Goal: Find contact information: Find contact information

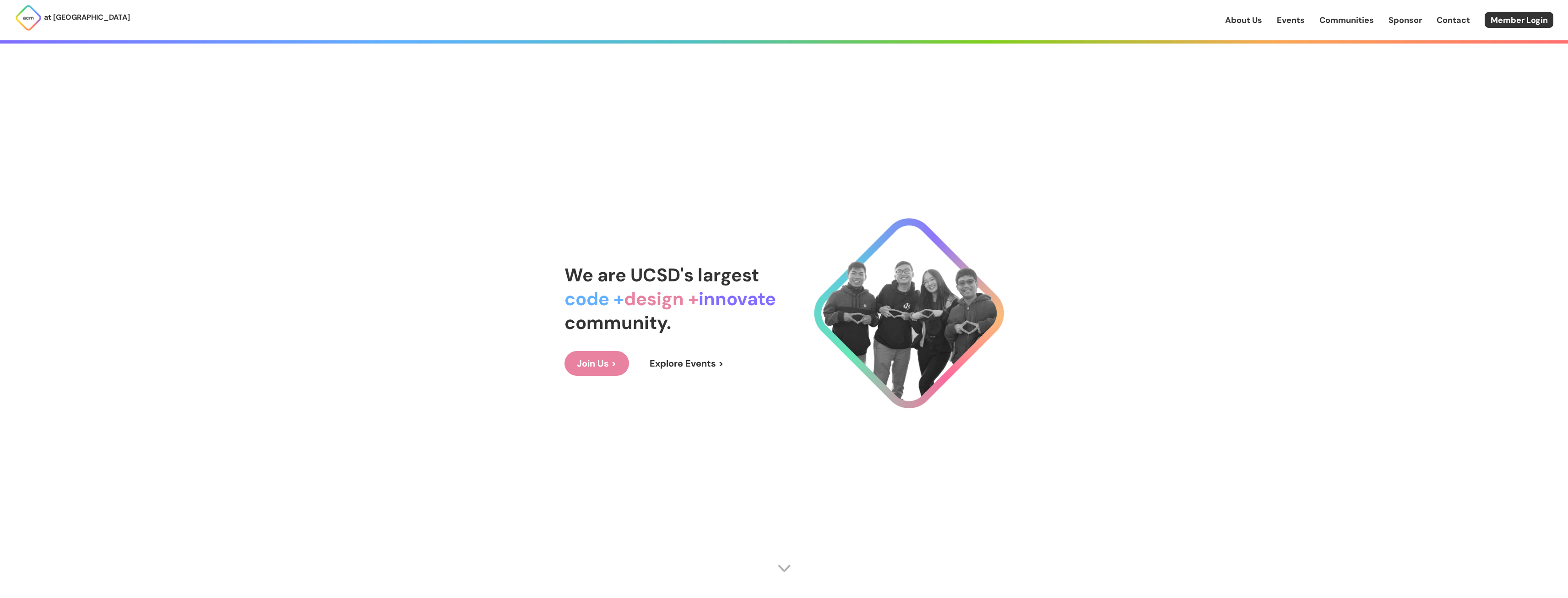
click at [1241, 18] on link "About Us" at bounding box center [1244, 20] width 37 height 12
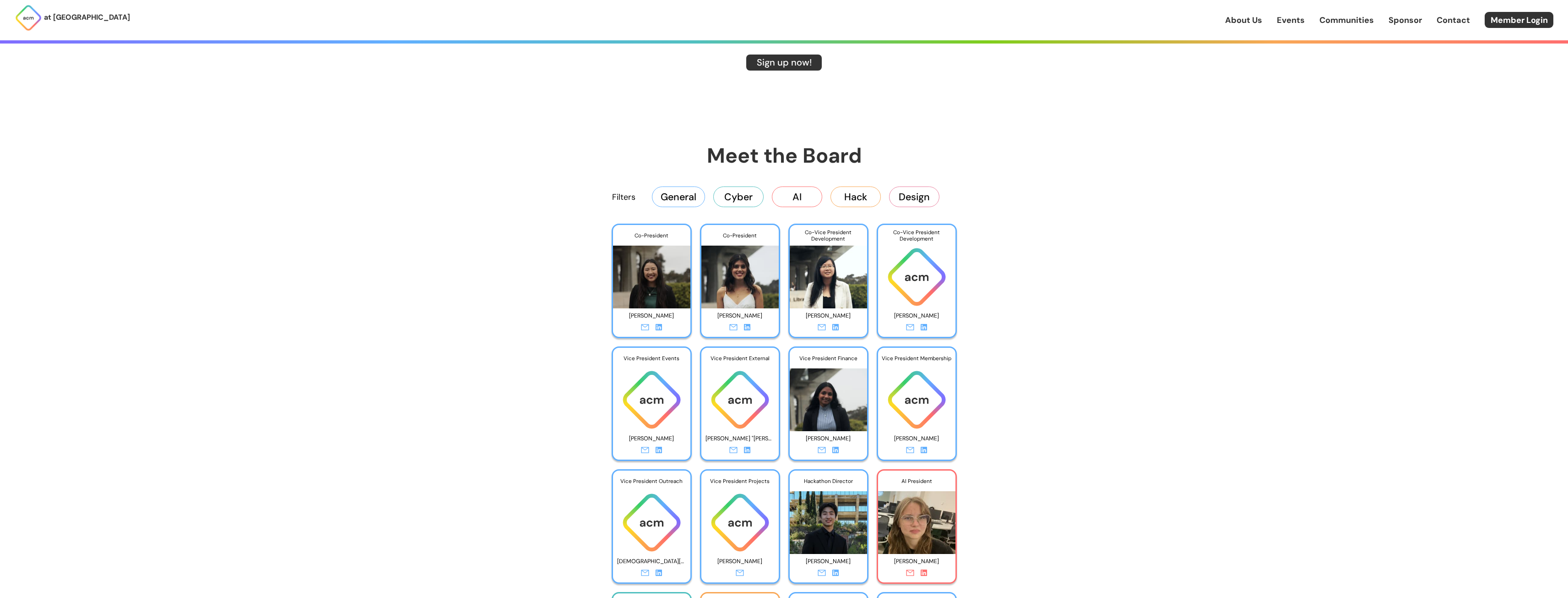
scroll to position [1557, 0]
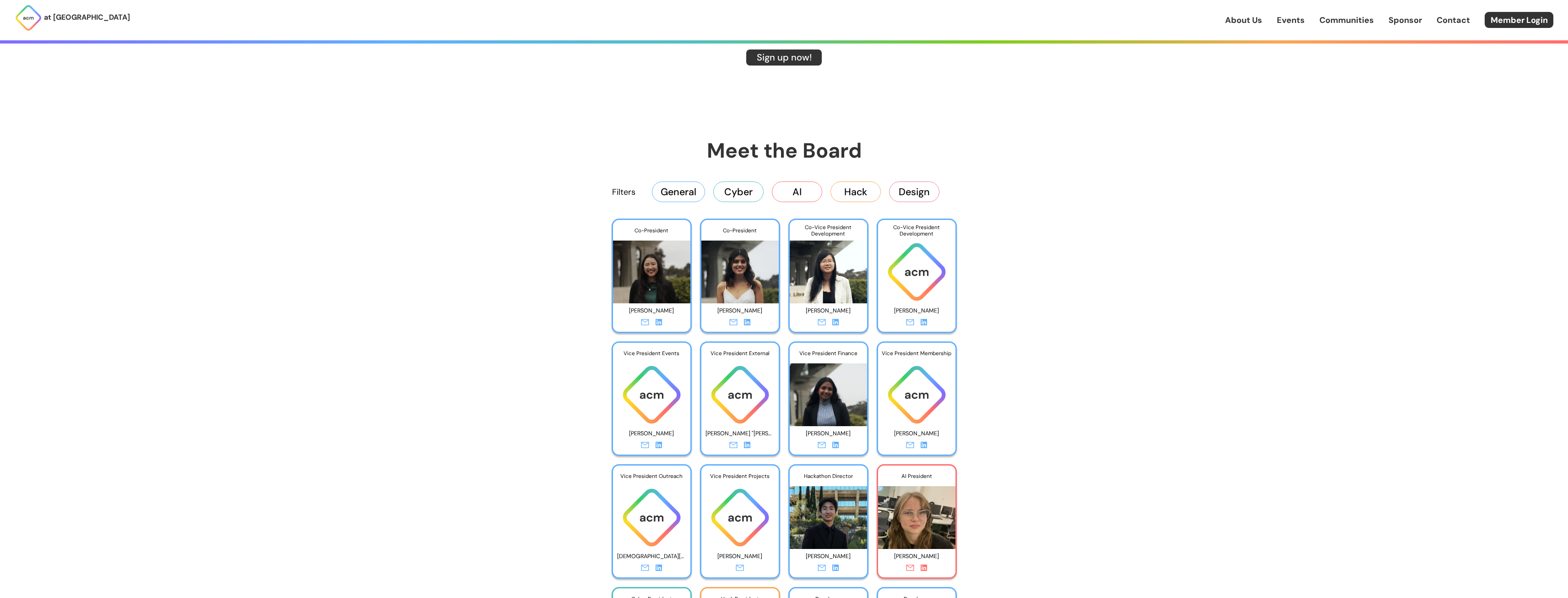
click at [660, 322] on icon at bounding box center [659, 322] width 7 height 7
click at [926, 568] on icon at bounding box center [924, 568] width 7 height 7
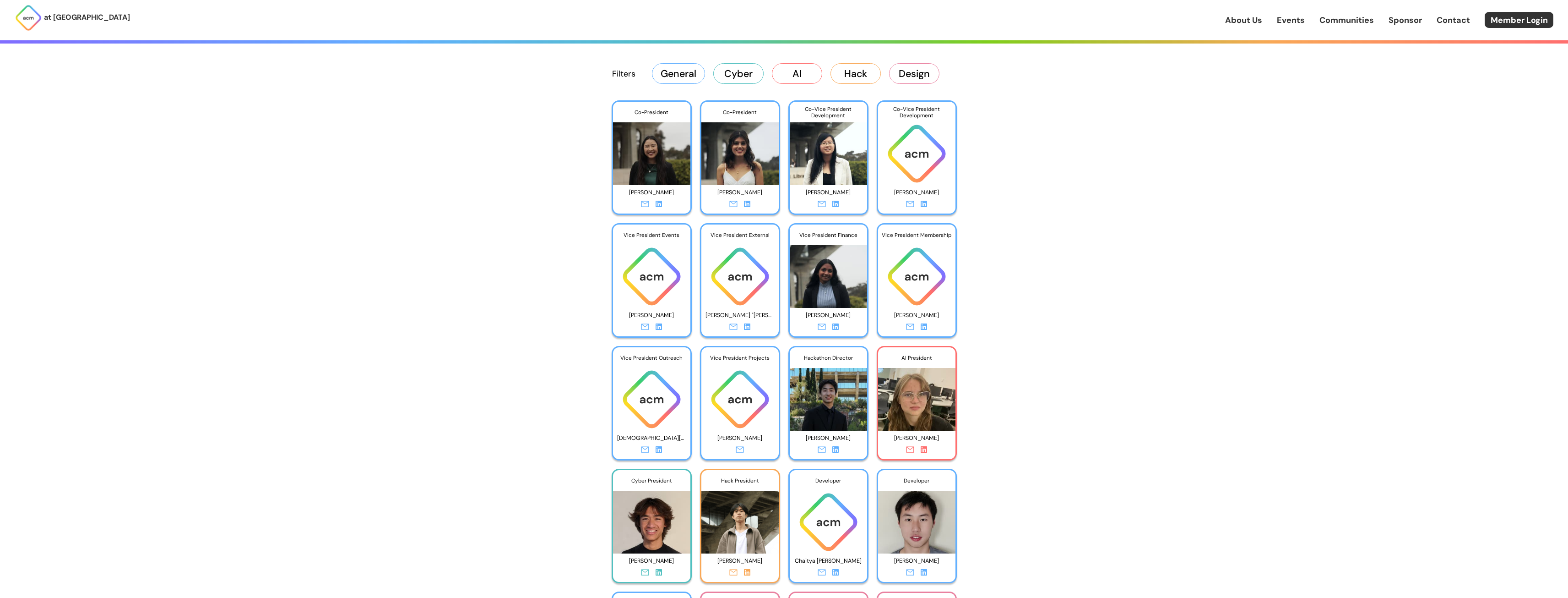
scroll to position [1695, 0]
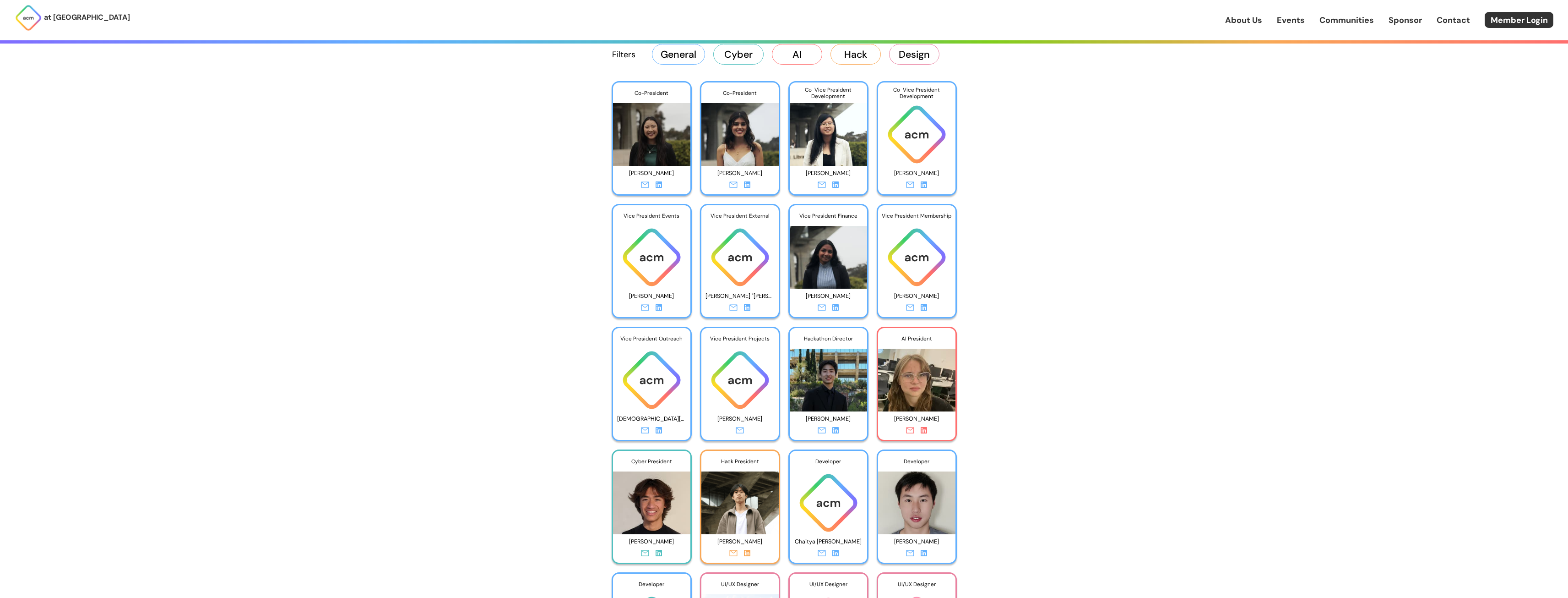
click at [657, 553] on icon at bounding box center [659, 553] width 7 height 7
click at [747, 554] on icon at bounding box center [747, 553] width 7 height 7
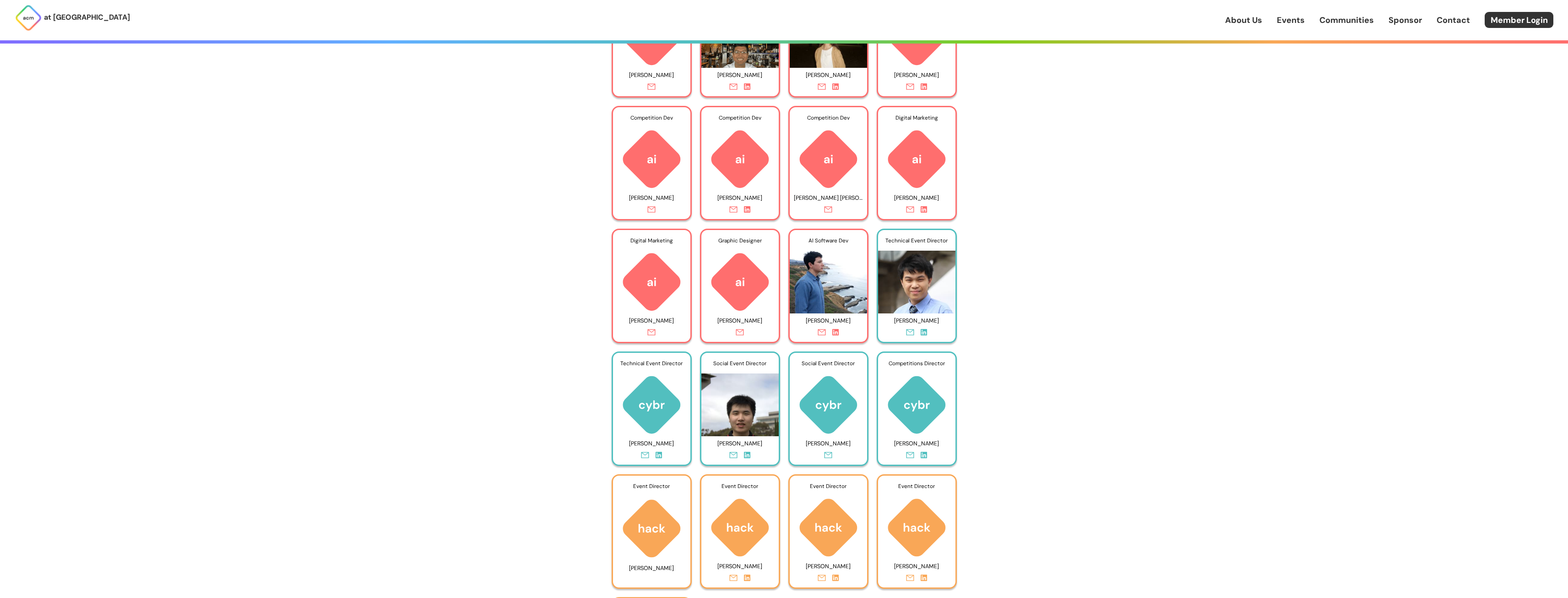
scroll to position [3843, 0]
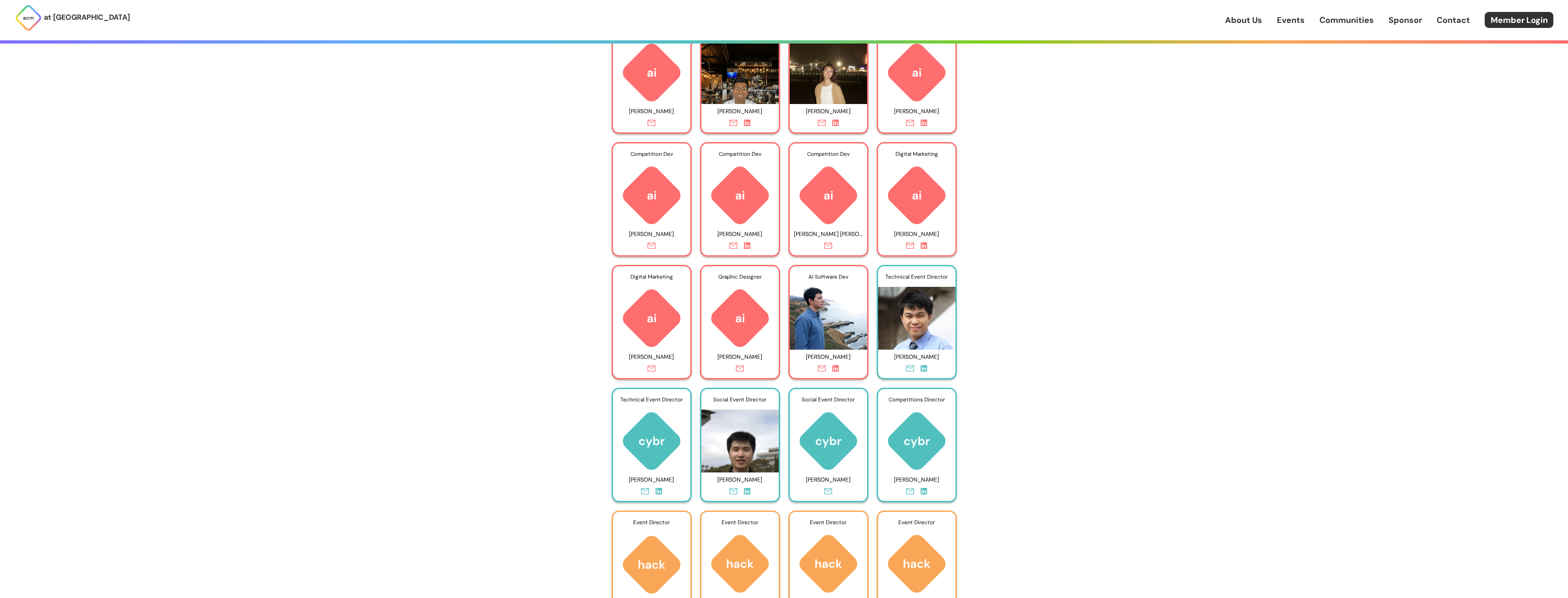
click at [839, 368] on div at bounding box center [828, 370] width 77 height 12
click at [836, 368] on icon at bounding box center [835, 368] width 7 height 7
